Goal: Transaction & Acquisition: Purchase product/service

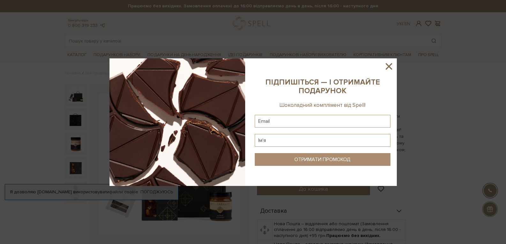
click at [389, 68] on icon at bounding box center [389, 66] width 11 height 11
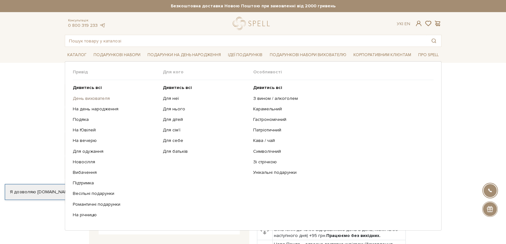
click at [101, 101] on link "День вихователя" at bounding box center [116, 99] width 86 height 6
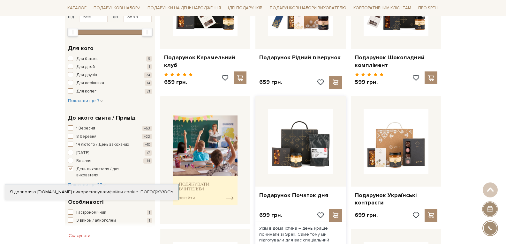
scroll to position [192, 0]
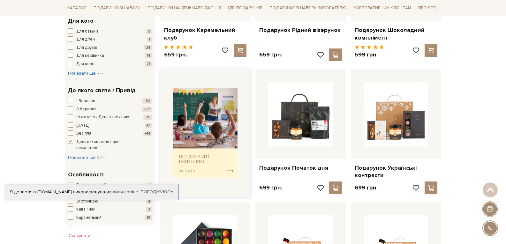
click at [232, 170] on img at bounding box center [205, 133] width 65 height 90
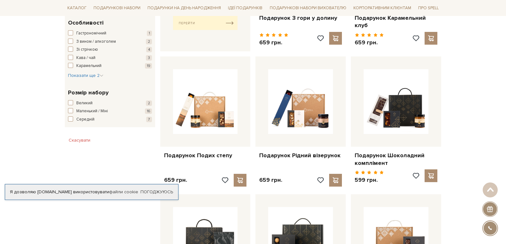
scroll to position [351, 0]
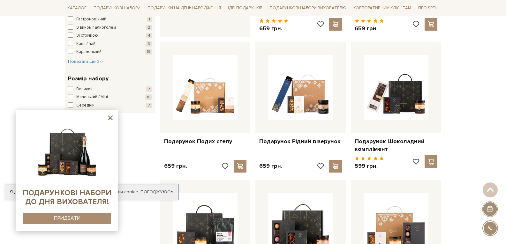
click at [69, 95] on span "button" at bounding box center [70, 96] width 5 height 5
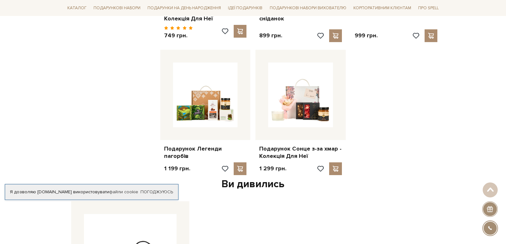
scroll to position [575, 0]
